Goal: Task Accomplishment & Management: Manage account settings

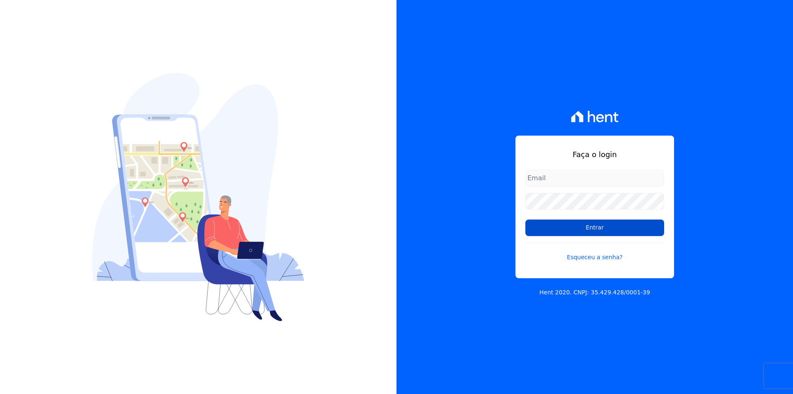
type input "[EMAIL_ADDRESS][DOMAIN_NAME]"
click at [580, 229] on input "Entrar" at bounding box center [594, 227] width 139 height 17
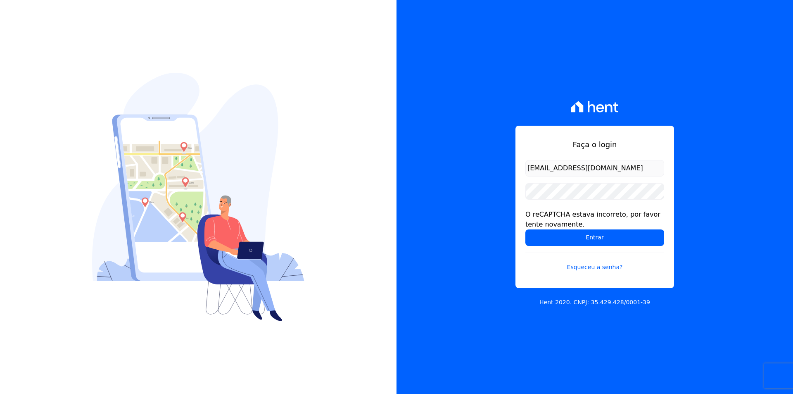
click at [580, 229] on input "Entrar" at bounding box center [594, 237] width 139 height 17
click at [580, 235] on input "Entrar" at bounding box center [594, 237] width 139 height 17
drag, startPoint x: 0, startPoint y: 0, endPoint x: 580, endPoint y: 235, distance: 625.4
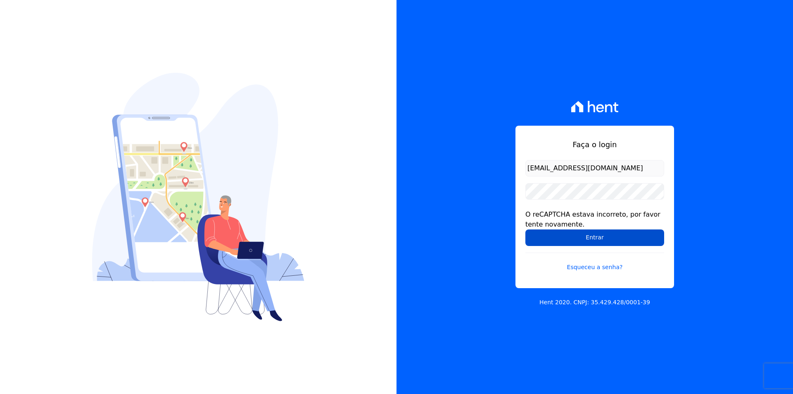
click at [580, 235] on input "Entrar" at bounding box center [594, 237] width 139 height 17
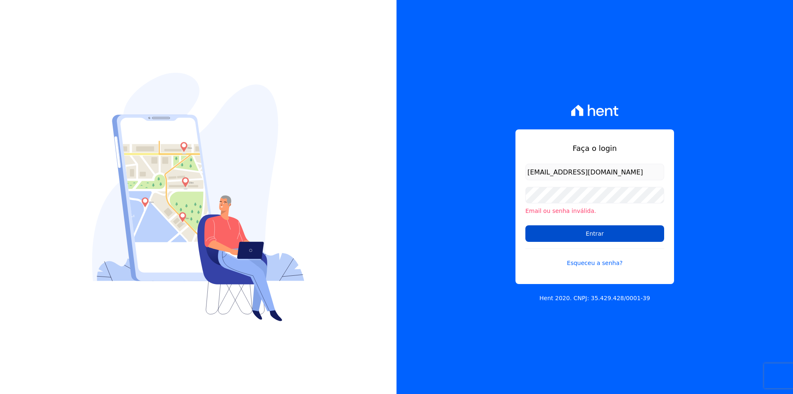
drag, startPoint x: 0, startPoint y: 0, endPoint x: 580, endPoint y: 235, distance: 625.4
click at [580, 235] on input "Entrar" at bounding box center [594, 233] width 139 height 17
